Goal: Navigation & Orientation: Understand site structure

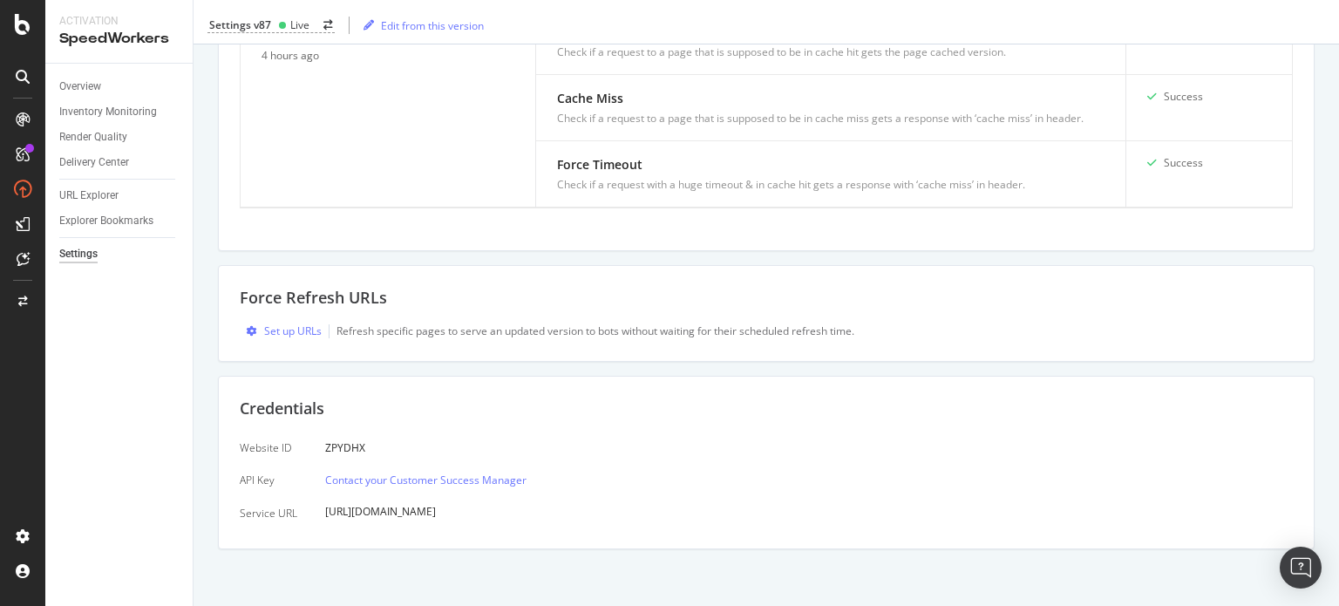
scroll to position [646, 0]
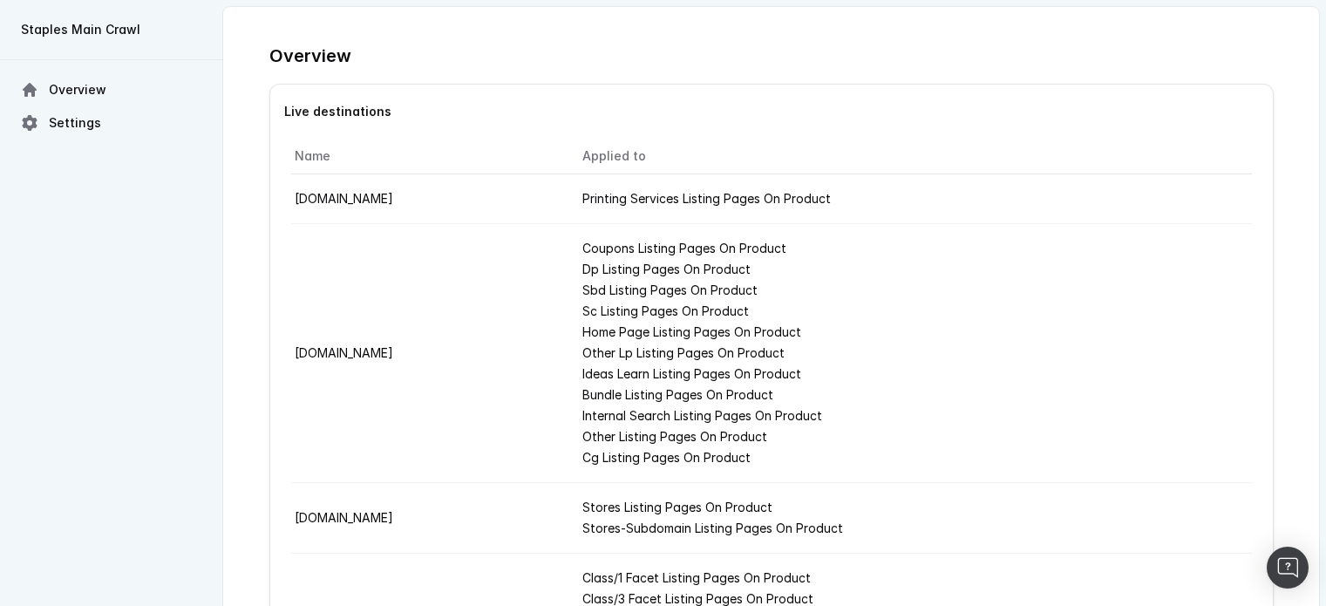
scroll to position [807, 0]
